Goal: Task Accomplishment & Management: Complete application form

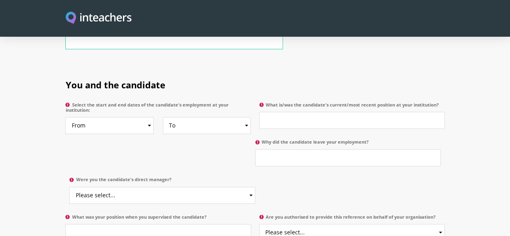
scroll to position [387, 0]
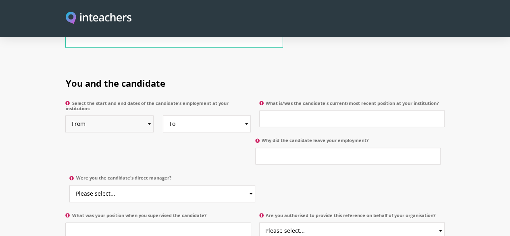
click at [129, 115] on select "From 2025 2024 2023 2022 2021 2020 2019 2018 2017 2016 2015 2014 2013 2012 2011…" at bounding box center [109, 123] width 88 height 17
select select "2015"
click at [65, 115] on select "From 2025 2024 2023 2022 2021 2020 2019 2018 2017 2016 2015 2014 2013 2012 2011…" at bounding box center [109, 123] width 88 height 17
click at [243, 115] on select "To Currently 2025 2024 2023 2022 2021 2020 2019 2018 2017 2016 2015 2014 2013 2…" at bounding box center [207, 123] width 88 height 17
select select "2018"
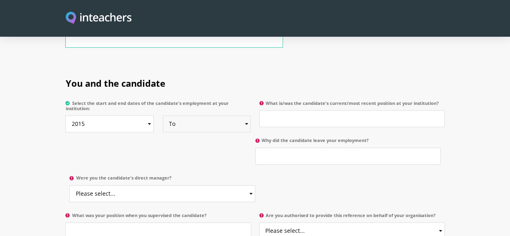
click at [163, 115] on select "To Currently 2025 2024 2023 2022 2021 2020 2019 2018 2017 2016 2015 2014 2013 2…" at bounding box center [207, 123] width 88 height 17
click at [304, 110] on input "What is/was the candidate's current/most recent position at your institution?" at bounding box center [351, 118] width 185 height 17
type input "English Language Teacher"
click at [255, 134] on p "Why did the candidate leave your employment?" at bounding box center [349, 152] width 189 height 37
click at [255, 147] on input "Why did the candidate leave your employment?" at bounding box center [347, 155] width 185 height 17
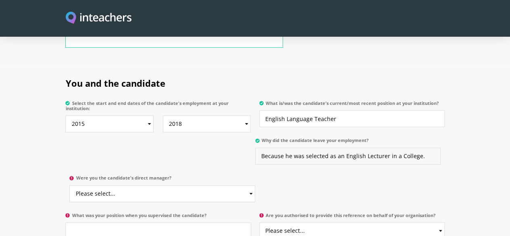
type input "Because he was selected as an English Lecturer in a College."
click at [255, 185] on select "Please select... Yes No" at bounding box center [161, 193] width 185 height 17
select select "Yes"
click at [255, 185] on select "Please select... Yes No" at bounding box center [161, 193] width 185 height 17
click at [255, 148] on p "Why did the candidate leave your employment? Because he was selected as an Engl…" at bounding box center [349, 152] width 189 height 37
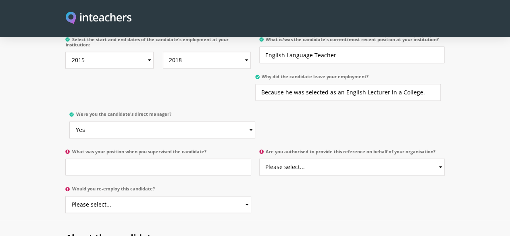
scroll to position [451, 0]
click at [131, 158] on input "What was your position when you supervised the candidate?" at bounding box center [157, 166] width 185 height 17
type input "School Principal"
click at [287, 158] on select "Please select... Yes No" at bounding box center [351, 166] width 185 height 17
select select "Yes"
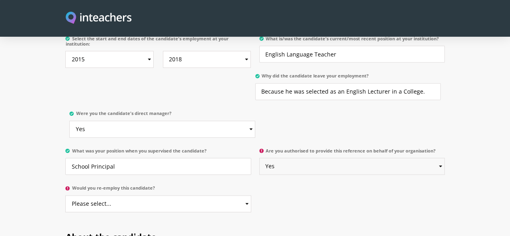
click at [260, 158] on select "Please select... Yes No" at bounding box center [351, 166] width 185 height 17
click at [159, 195] on select "Please select... Yes No" at bounding box center [157, 203] width 185 height 17
select select "Yes"
click at [65, 195] on select "Please select... Yes No" at bounding box center [157, 203] width 185 height 17
click at [199, 219] on h2 "About the candidate" at bounding box center [254, 234] width 379 height 31
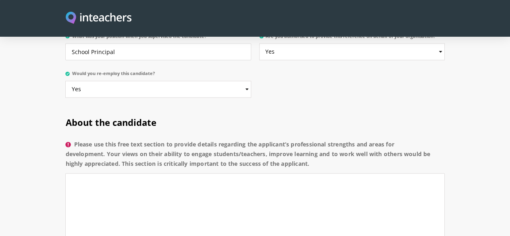
scroll to position [580, 0]
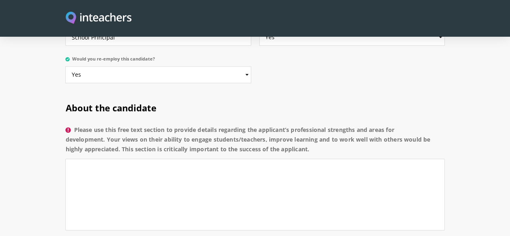
drag, startPoint x: 39, startPoint y: 74, endPoint x: 100, endPoint y: 94, distance: 64.1
click at [100, 125] on label "Please use this free text section to provide details regarding the applicant’s …" at bounding box center [254, 142] width 379 height 34
copy label "Please use this free text section to provide details regarding the applicant’s …"
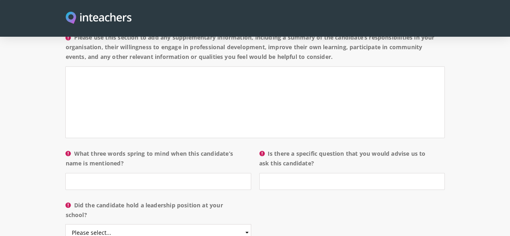
scroll to position [790, 0]
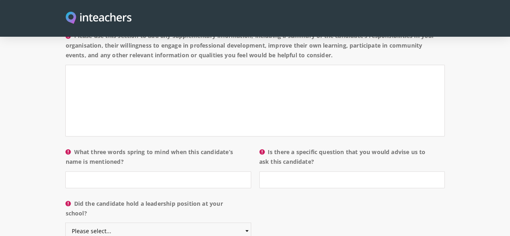
click at [216, 222] on select "Please select... Yes No" at bounding box center [157, 230] width 185 height 17
select select "No"
click at [65, 222] on select "Please select... Yes No" at bounding box center [157, 230] width 185 height 17
click at [11, 171] on section "About the candidate Please use this free text section to provide details regard…" at bounding box center [255, 101] width 510 height 440
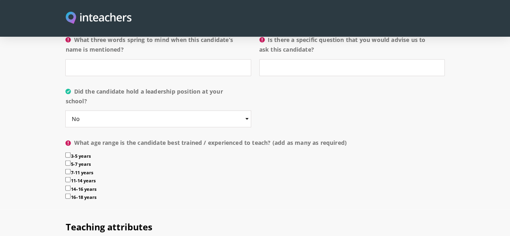
scroll to position [903, 0]
click at [65, 193] on input "16–18 years" at bounding box center [67, 195] width 5 height 5
checkbox input "true"
click at [65, 185] on input "14–16 years" at bounding box center [67, 187] width 5 height 5
checkbox input "true"
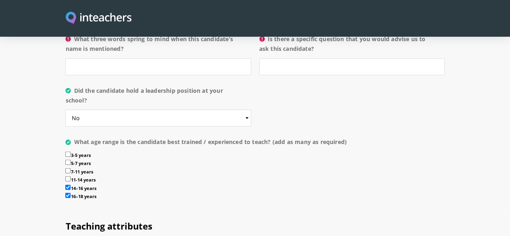
click at [65, 176] on input "11-14 years" at bounding box center [67, 178] width 5 height 5
checkbox input "true"
click at [158, 185] on label "14–16 years" at bounding box center [254, 189] width 379 height 8
click at [71, 185] on input "14–16 years" at bounding box center [67, 187] width 5 height 5
click at [65, 185] on input "14–16 years" at bounding box center [67, 187] width 5 height 5
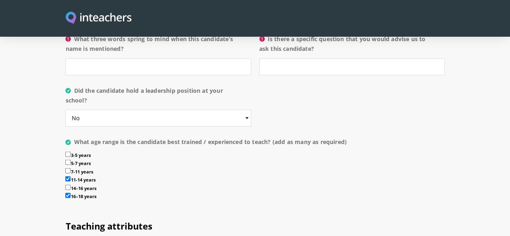
checkbox input "true"
click at [65, 208] on h2 "Teaching attributes" at bounding box center [254, 223] width 379 height 31
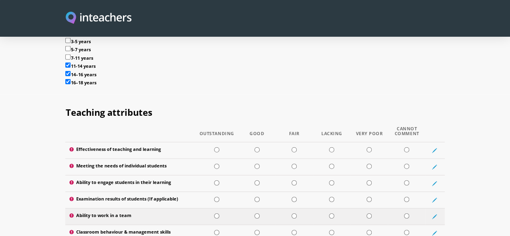
scroll to position [1032, 0]
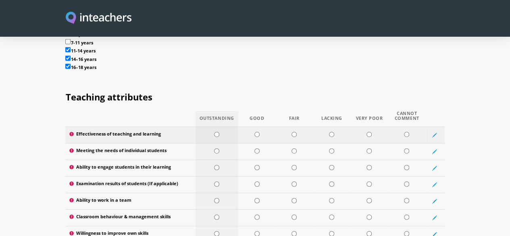
click at [214, 132] on input "radio" at bounding box center [216, 134] width 5 height 5
radio input "true"
click at [214, 148] on input "radio" at bounding box center [216, 150] width 5 height 5
radio input "true"
click at [214, 165] on input "radio" at bounding box center [216, 167] width 5 height 5
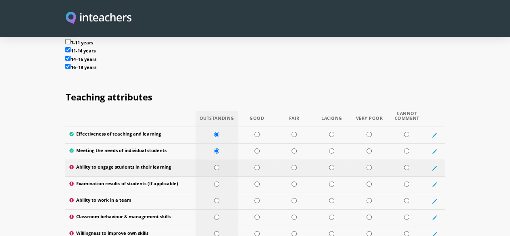
radio input "true"
click at [257, 181] on input "radio" at bounding box center [256, 183] width 5 height 5
radio input "true"
click at [214, 198] on input "radio" at bounding box center [216, 200] width 5 height 5
radio input "true"
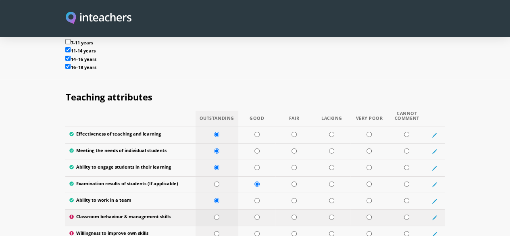
click at [214, 214] on input "radio" at bounding box center [216, 216] width 5 height 5
radio input "true"
click at [214, 231] on input "radio" at bounding box center [216, 233] width 5 height 5
radio input "true"
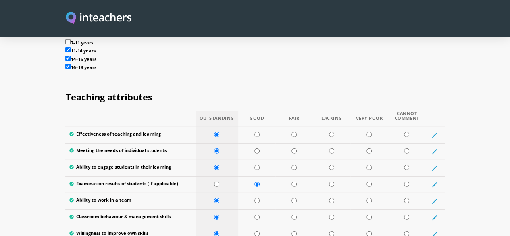
radio input "true"
click at [8, 206] on section "Teaching attributes Outstanding Good Fair Lacking Very Poor Cannot Comment Effe…" at bounding box center [255, 204] width 510 height 251
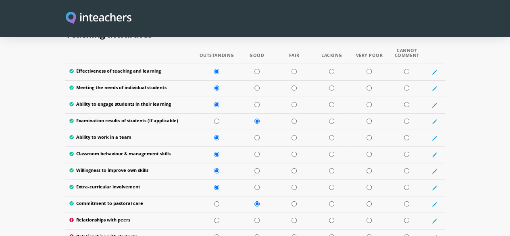
scroll to position [1096, 0]
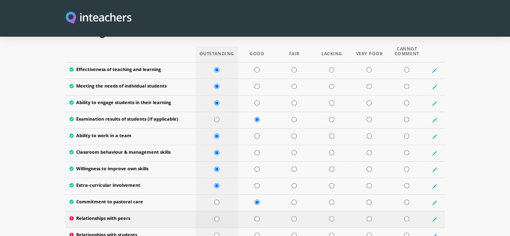
click at [214, 216] on input "radio" at bounding box center [216, 218] width 5 height 5
radio input "true"
click at [214, 233] on input "radio" at bounding box center [216, 235] width 5 height 5
radio input "true"
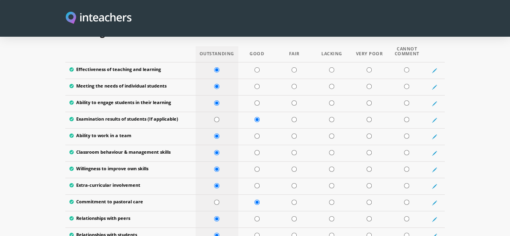
radio input "true"
click at [11, 202] on section "Teaching attributes Outstanding Good Fair Lacking Very Poor Cannot Comment Effe…" at bounding box center [255, 140] width 510 height 251
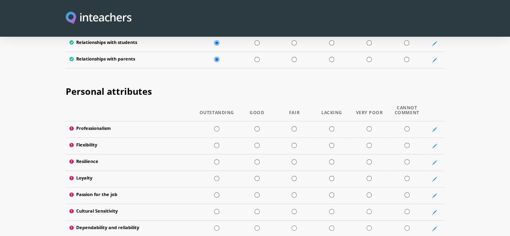
scroll to position [1289, 0]
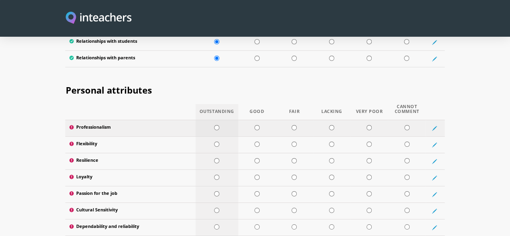
click at [214, 125] on input "radio" at bounding box center [216, 127] width 5 height 5
radio input "true"
click at [214, 141] on input "radio" at bounding box center [216, 143] width 5 height 5
radio input "true"
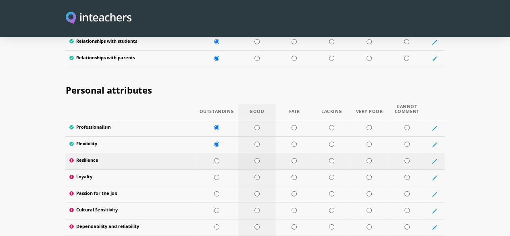
click at [254, 158] on input "radio" at bounding box center [256, 160] width 5 height 5
radio input "true"
click at [214, 174] on input "radio" at bounding box center [216, 176] width 5 height 5
radio input "true"
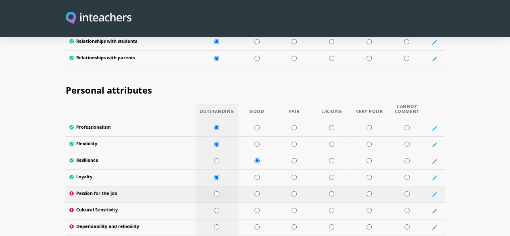
click at [214, 191] on input "radio" at bounding box center [216, 193] width 5 height 5
radio input "true"
click at [214, 208] on input "radio" at bounding box center [216, 210] width 5 height 5
radio input "true"
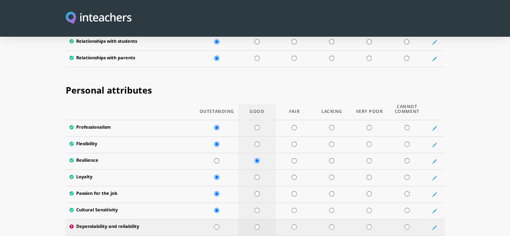
click at [254, 224] on input "radio" at bounding box center [256, 226] width 5 height 5
radio input "true"
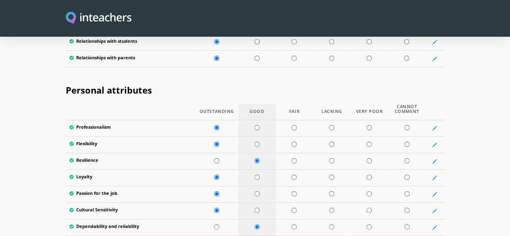
radio input "true"
click at [9, 233] on section "Personal attributes Outstanding Good Fair Lacking Very Poor Cannot Comment Prof…" at bounding box center [255, 182] width 510 height 218
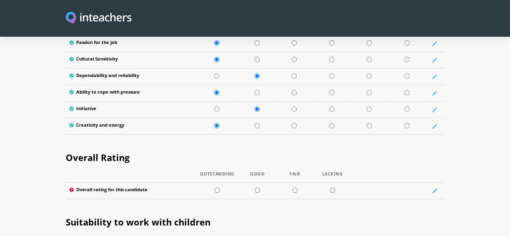
scroll to position [1451, 0]
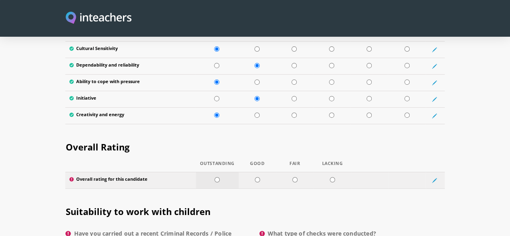
click at [214, 177] on input "radio" at bounding box center [216, 179] width 5 height 5
radio input "true"
click at [79, 151] on div "Overall Rating Outstanding Good Fair Lacking Overall rating for this candidate" at bounding box center [255, 161] width 387 height 64
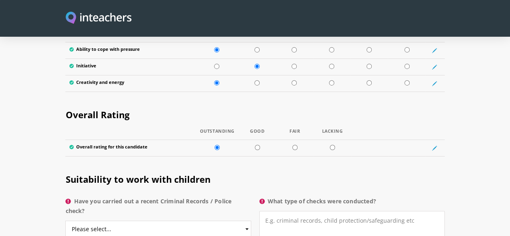
scroll to position [1499, 0]
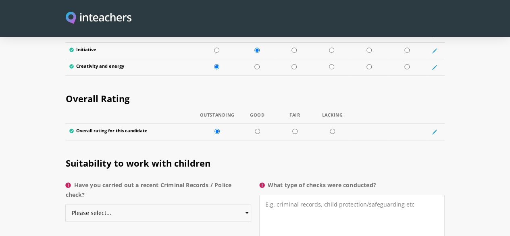
click at [228, 204] on select "Please select... Yes No Do not know" at bounding box center [157, 212] width 185 height 17
click at [65, 204] on select "Please select... Yes No Do not know" at bounding box center [157, 212] width 185 height 17
click at [205, 204] on select "Please select... Yes No Do not know" at bounding box center [157, 212] width 185 height 17
select select "Yes"
click at [65, 204] on select "Please select... Yes No Do not know" at bounding box center [157, 212] width 185 height 17
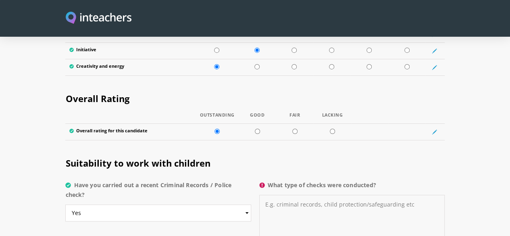
click at [296, 195] on textarea "What type of checks were conducted?" at bounding box center [351, 220] width 185 height 51
click at [264, 195] on textarea "Criminal records Certificate" at bounding box center [351, 220] width 185 height 51
click at [370, 195] on textarea "I took his Criminal records Certificate" at bounding box center [351, 220] width 185 height 51
type textarea "I took his Criminal records Certificate to verify his character. He record was …"
click at [255, 201] on p "What type of checks were conducted? I took his Criminal records Certificate to …" at bounding box center [349, 215] width 189 height 76
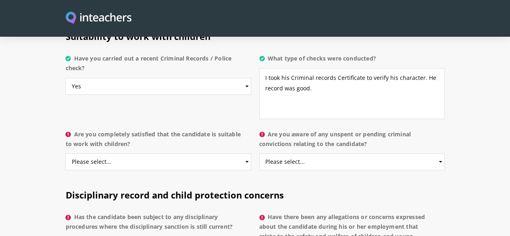
scroll to position [1628, 0]
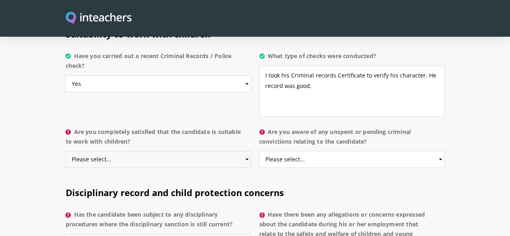
click at [204, 151] on select "Please select... Yes No Do not know" at bounding box center [157, 159] width 185 height 17
select select "Yes"
click at [65, 151] on select "Please select... Yes No Do not know" at bounding box center [157, 159] width 185 height 17
click at [281, 151] on select "Please select... Yes No Do not know" at bounding box center [351, 159] width 185 height 17
drag, startPoint x: 268, startPoint y: 94, endPoint x: 337, endPoint y: 107, distance: 70.0
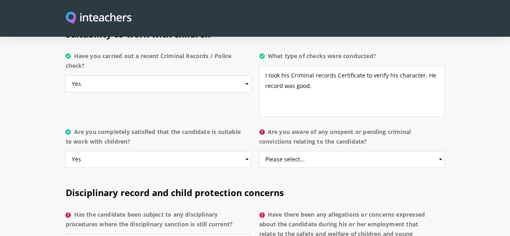
click at [337, 127] on label "Are you aware of any unspent or pending criminal convictions relating to the ca…" at bounding box center [351, 139] width 185 height 24
copy label "Are you aware of any unspent or pending criminal convictions relating to the ca…"
click at [330, 175] on h2 "Disciplinary record and child protection concerns" at bounding box center [254, 190] width 379 height 31
click at [293, 151] on select "Please select... Yes No Do not know" at bounding box center [351, 159] width 185 height 17
click at [260, 151] on select "Please select... Yes No Do not know" at bounding box center [351, 159] width 185 height 17
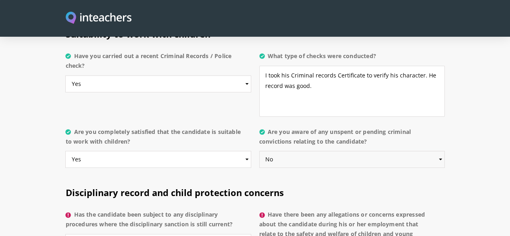
click at [301, 151] on select "Please select... Yes No Do not know" at bounding box center [351, 159] width 185 height 17
select select "Do not know"
click at [260, 151] on select "Please select... Yes No Do not know" at bounding box center [351, 159] width 185 height 17
click at [253, 133] on div "Are you completely satisfied that the candidate is suitable to work with childr…" at bounding box center [159, 150] width 189 height 52
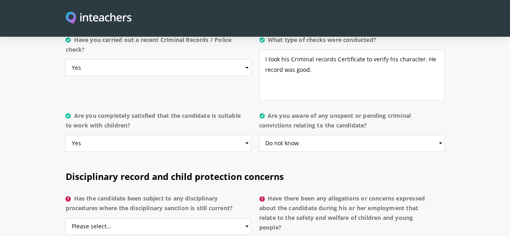
click at [253, 159] on h2 "Disciplinary record and child protection concerns" at bounding box center [254, 174] width 379 height 31
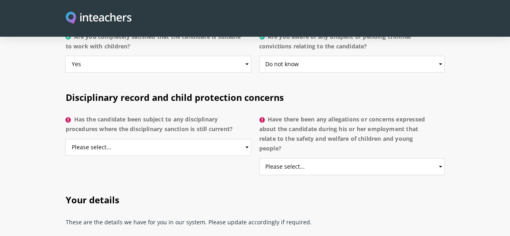
scroll to position [1725, 0]
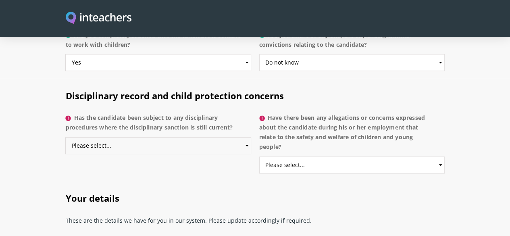
drag, startPoint x: 192, startPoint y: 116, endPoint x: 39, endPoint y: 149, distance: 156.9
select select "No"
click at [65, 137] on select "Please select... Yes No Do not know" at bounding box center [157, 145] width 185 height 17
click at [328, 156] on select "Please select... Yes No Do not know" at bounding box center [351, 164] width 185 height 17
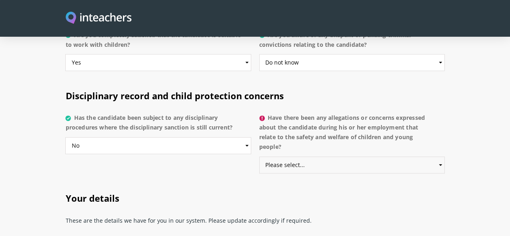
select select "No"
click at [260, 156] on select "Please select... Yes No Do not know" at bounding box center [351, 164] width 185 height 17
click at [242, 181] on h2 "Your details" at bounding box center [254, 196] width 379 height 31
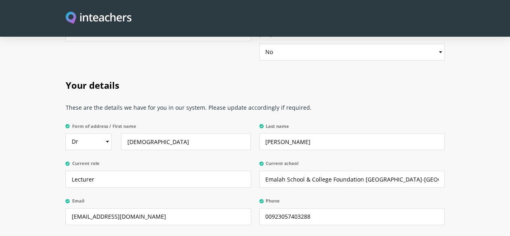
scroll to position [1854, 0]
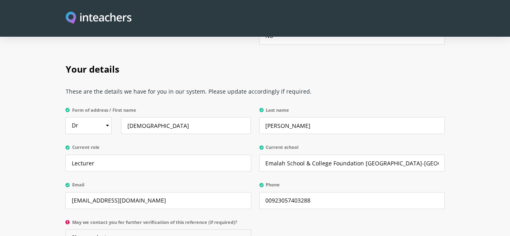
click at [139, 229] on select "Please select... Yes No" at bounding box center [157, 237] width 185 height 17
select select "Yes"
click at [65, 229] on select "Please select... Yes No" at bounding box center [157, 237] width 185 height 17
click at [294, 198] on div "Your details These are the details we have for you in our system. Please update…" at bounding box center [255, 152] width 387 height 201
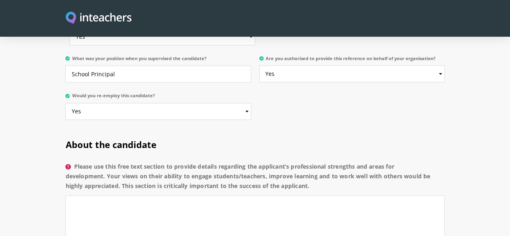
scroll to position [580, 0]
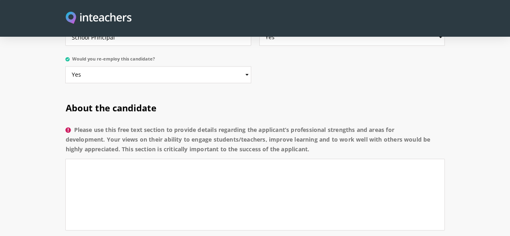
drag, startPoint x: 38, startPoint y: 74, endPoint x: 99, endPoint y: 95, distance: 64.6
click at [99, 125] on label "Please use this free text section to provide details regarding the applicant’s …" at bounding box center [254, 142] width 379 height 34
copy label "Please use this free text section to provide details regarding the applicant’s …"
click at [78, 158] on textarea "Please use this free text section to provide details regarding the applicant’s …" at bounding box center [254, 194] width 379 height 72
paste textarea "The applicant demonstrates strong professional qualities that make them a valua…"
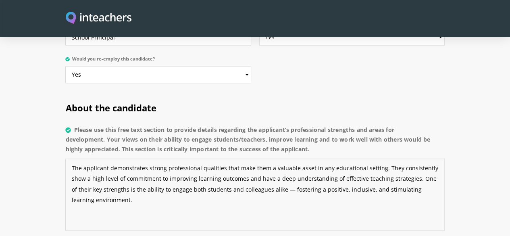
click at [221, 158] on textarea "The applicant demonstrates strong professional qualities that make them a valua…" at bounding box center [254, 194] width 379 height 72
click at [235, 158] on textarea "The applicant demonstrates strong professional qualities that make a valuable a…" at bounding box center [254, 194] width 379 height 72
click at [334, 158] on textarea "The applicant demonstrates strong professional qualities that make a valuable a…" at bounding box center [254, 194] width 379 height 72
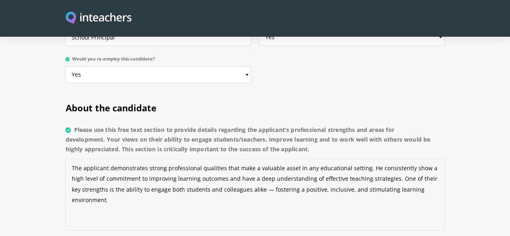
click at [381, 159] on textarea "The applicant demonstrates strong professional qualities that make a valuable a…" at bounding box center [254, 194] width 379 height 72
click at [378, 158] on textarea "The applicant demonstrates strong professional qualities that make a valuable a…" at bounding box center [254, 194] width 379 height 72
click at [372, 158] on textarea "The applicant demonstrates strong professional qualities that make a valuable a…" at bounding box center [254, 194] width 379 height 72
click at [305, 158] on textarea "The applicant demonstrates strong professional qualities that make a valuable a…" at bounding box center [254, 194] width 379 height 72
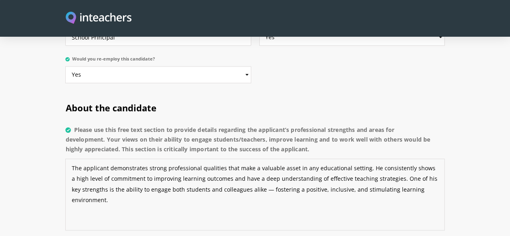
click at [298, 158] on textarea "The applicant demonstrates strong professional qualities that make a valuable a…" at bounding box center [254, 194] width 379 height 72
click at [81, 158] on textarea "The applicant demonstrates strong professional qualities that make a valuable a…" at bounding box center [254, 194] width 379 height 72
click at [267, 158] on textarea "The applicant demonstrates strong professional qualities that make a valuable a…" at bounding box center [254, 194] width 379 height 72
type textarea "The applicant demonstrates strong professional qualities that make a valuable a…"
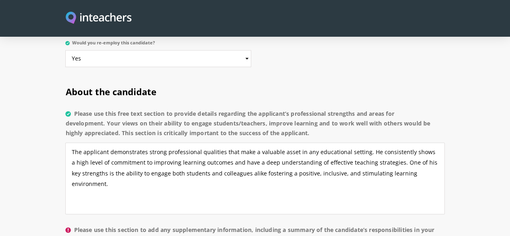
scroll to position [629, 0]
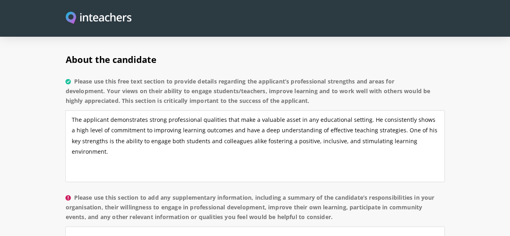
drag, startPoint x: 38, startPoint y: 149, endPoint x: 178, endPoint y: 166, distance: 141.3
click at [178, 192] on label "Please use this section to add any supplementary information, including a summa…" at bounding box center [254, 209] width 379 height 34
copy label "Please use this section to add any supplementary information, including a summa…"
paste textarea "The candidate has been a dedicated and reliable member of our team, responsible…"
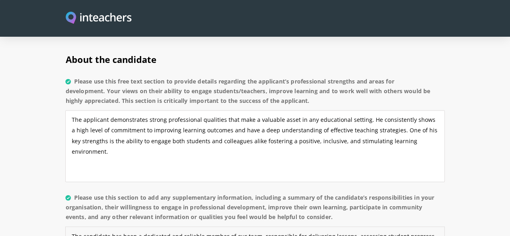
type textarea "The candidate has been a dedicated and reliable member of our team, responsible…"
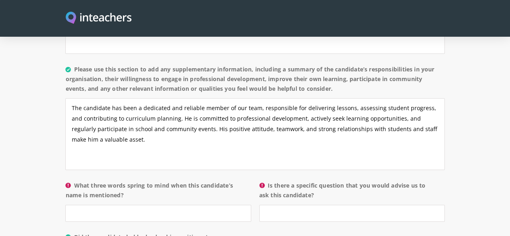
scroll to position [758, 0]
drag, startPoint x: 38, startPoint y: 138, endPoint x: 75, endPoint y: 150, distance: 39.3
click at [75, 179] on label "What three words spring to mind when this candidate’s name is mentioned?" at bounding box center [157, 191] width 185 height 24
copy label "What three words spring to mind when this candidate’s name is mentioned?"
click at [92, 203] on input "What three words spring to mind when this candidate’s name is mentioned?" at bounding box center [157, 211] width 185 height 17
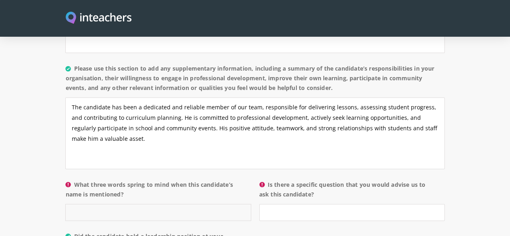
paste input "Committed, Collaborative, Professional"
type input "Committed, Collaborative, Professional"
drag, startPoint x: 268, startPoint y: 137, endPoint x: 294, endPoint y: 152, distance: 30.1
click at [294, 179] on label "Is there a specific question that you would advise us to ask this candidate?" at bounding box center [351, 191] width 185 height 24
copy label "Is there a specific question that you would advise us to ask this candidate?"
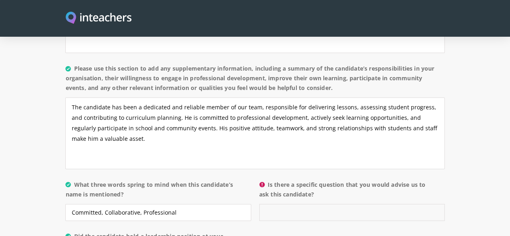
click at [283, 203] on input "Is there a specific question that you would advise us to ask this candidate?" at bounding box center [351, 211] width 185 height 17
paste input "I would recommend asking the candidate: 'Can you give an example of how you ada…"
type input "I would recommend asking the candidate: 'Can you give an example of how you ada…"
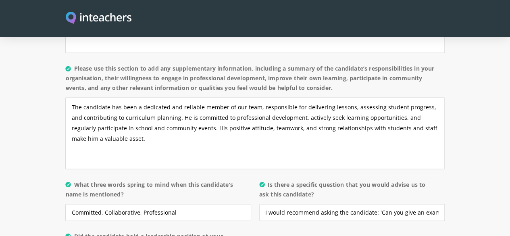
click at [301, 197] on div "About the candidate Please use this free text section to provide details regard…" at bounding box center [254, 133] width 379 height 440
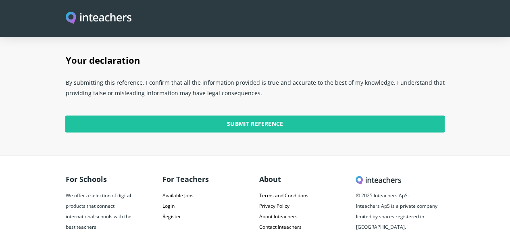
scroll to position [2078, 0]
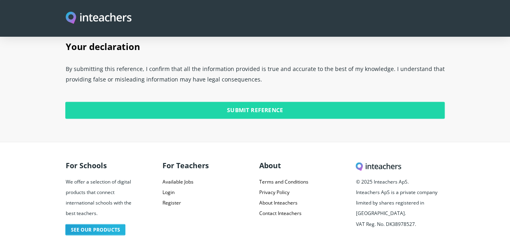
click at [240, 102] on input "Submit Reference" at bounding box center [254, 110] width 379 height 17
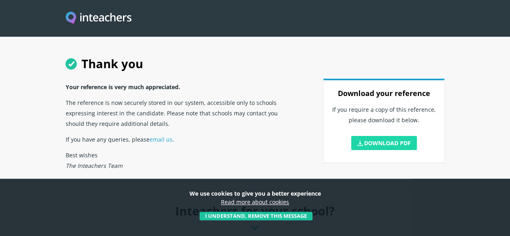
click at [396, 150] on link "Download PDF" at bounding box center [384, 143] width 66 height 14
click at [233, 75] on h1 "Thank you" at bounding box center [254, 62] width 379 height 31
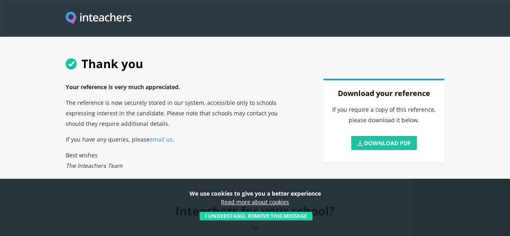
click at [234, 215] on button "I understand, remove this message" at bounding box center [255, 216] width 113 height 9
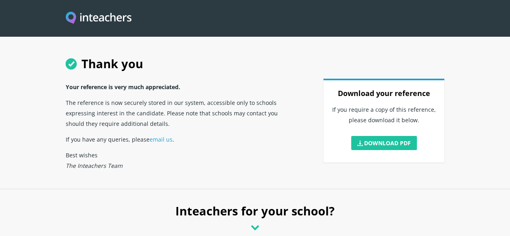
click at [245, 135] on p "If you have any queries, please email us ." at bounding box center [174, 139] width 218 height 16
